Goal: Task Accomplishment & Management: Manage account settings

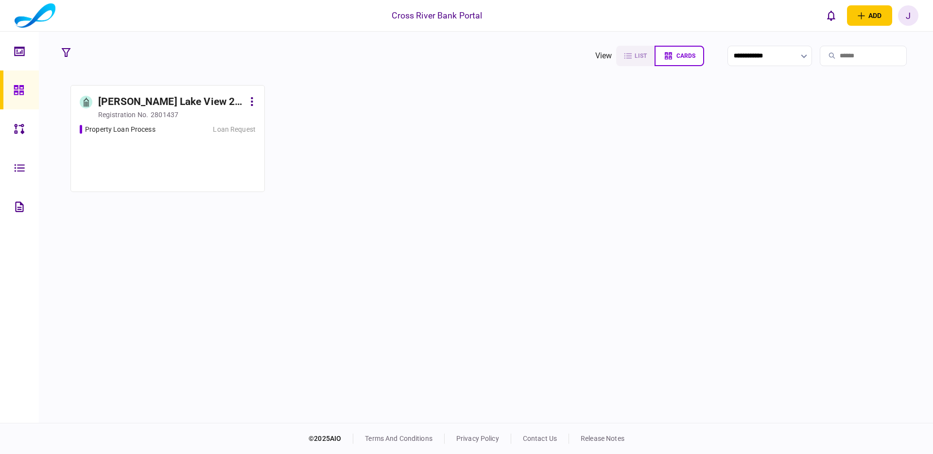
click at [912, 21] on div "J" at bounding box center [908, 15] width 20 height 20
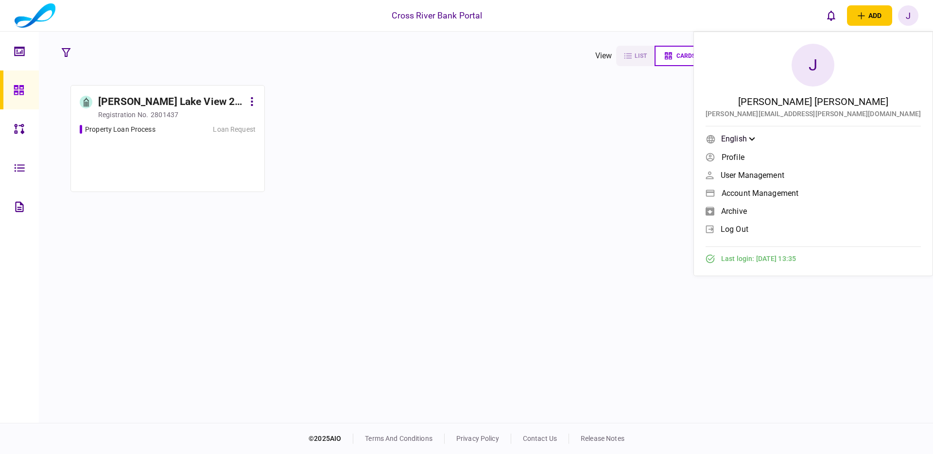
click at [785, 175] on span "User management" at bounding box center [753, 175] width 64 height 8
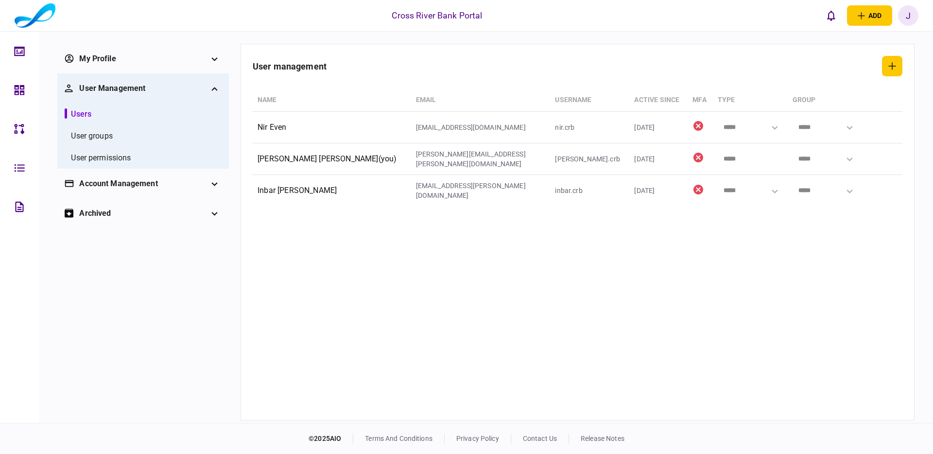
click at [16, 87] on icon at bounding box center [19, 90] width 11 height 11
